Goal: Information Seeking & Learning: Learn about a topic

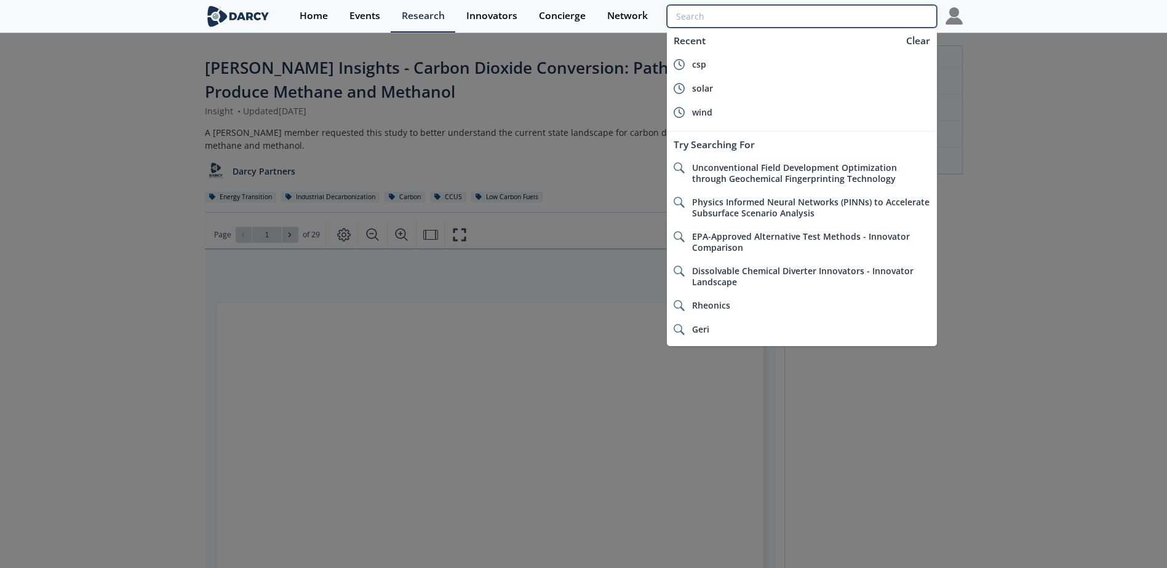
click at [871, 20] on input "search" at bounding box center [801, 16] width 269 height 23
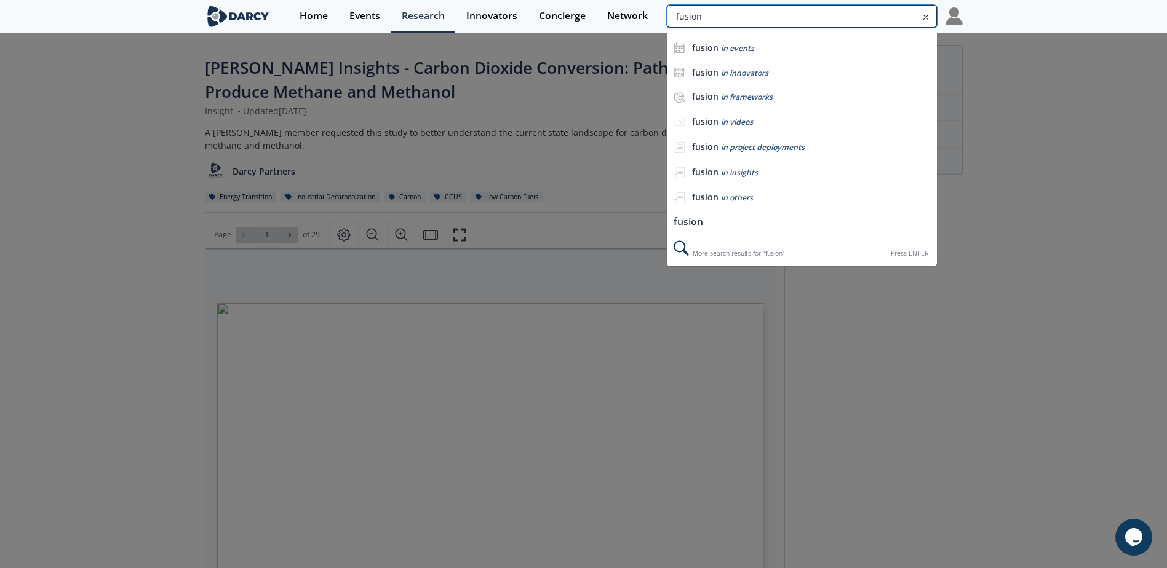
type input "fusion"
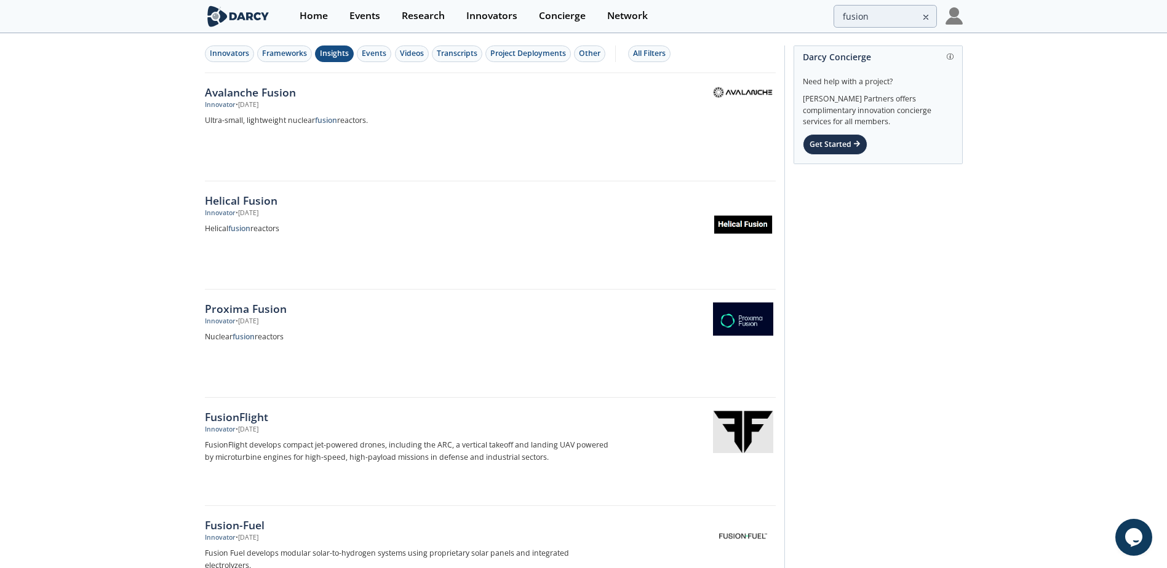
click at [335, 52] on div "Insights" at bounding box center [334, 53] width 29 height 11
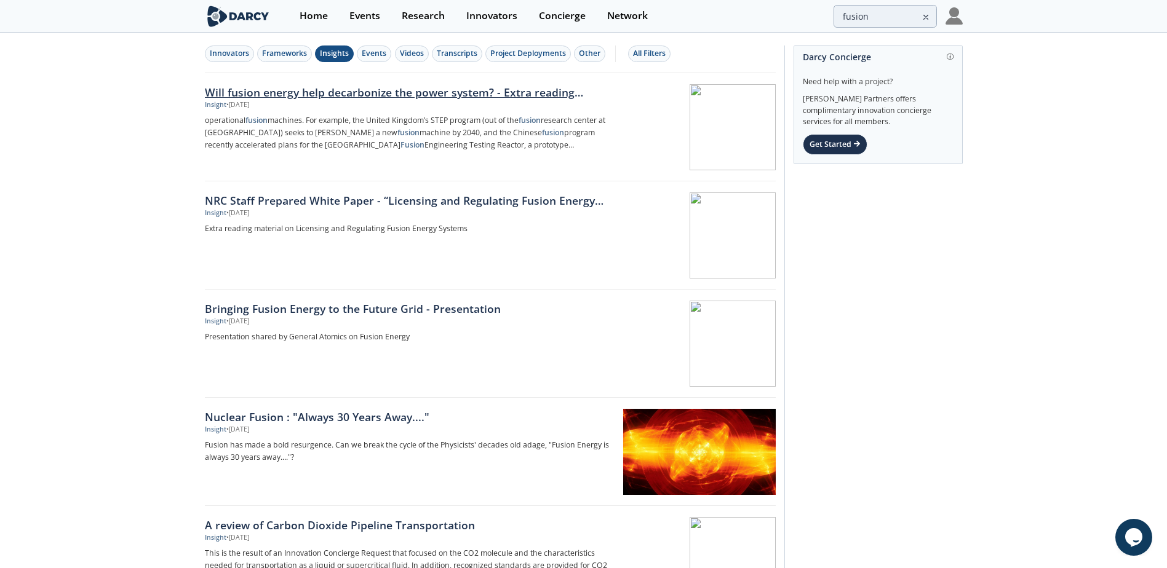
click at [417, 97] on div "Will fusion energy help decarbonize the power system? - Extra reading material" at bounding box center [408, 92] width 407 height 16
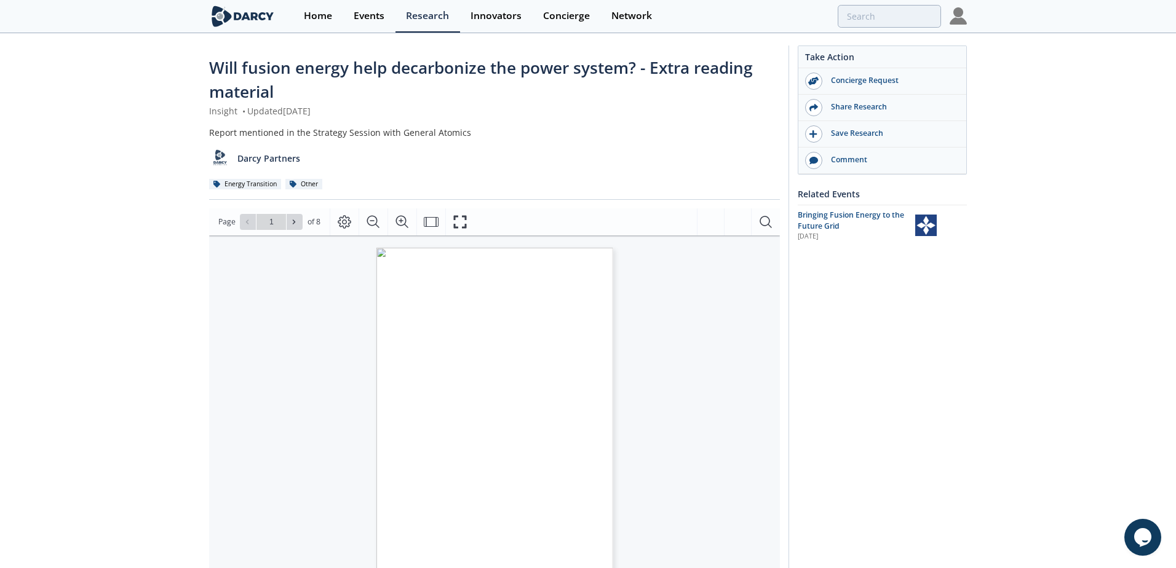
type input "2"
click at [395, 223] on icon "Zoom In" at bounding box center [402, 222] width 15 height 15
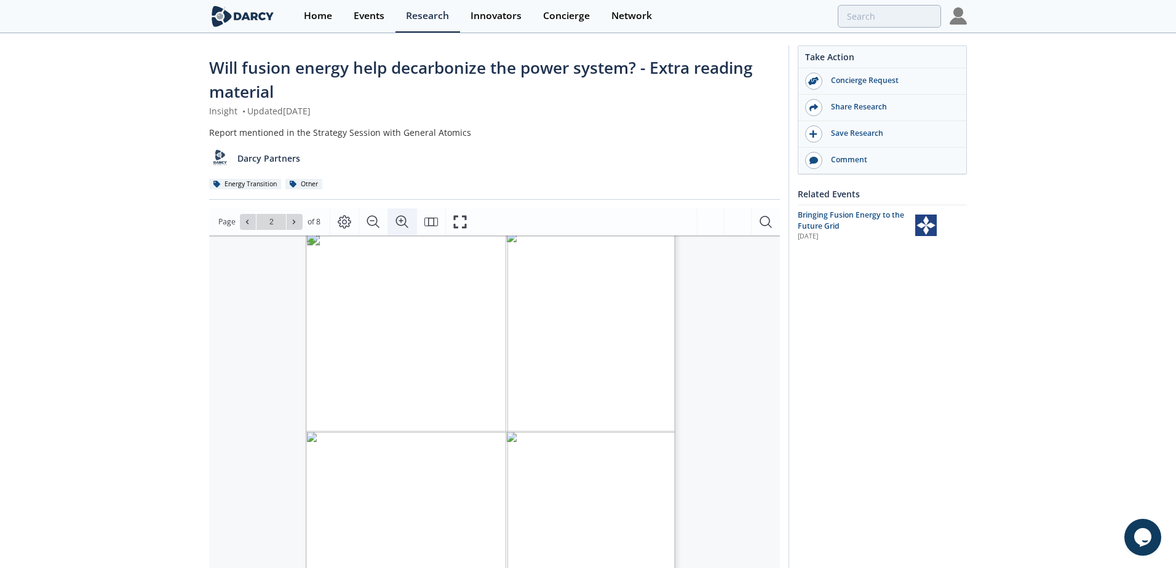
click at [395, 223] on icon "Zoom In" at bounding box center [402, 222] width 15 height 15
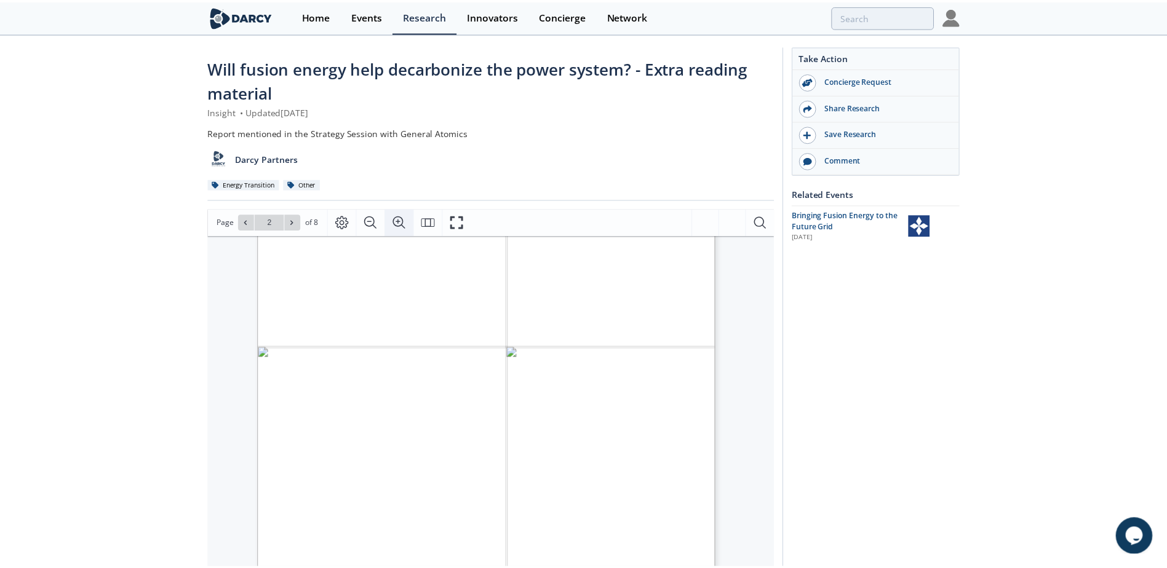
scroll to position [185, 0]
